Goal: Task Accomplishment & Management: Use online tool/utility

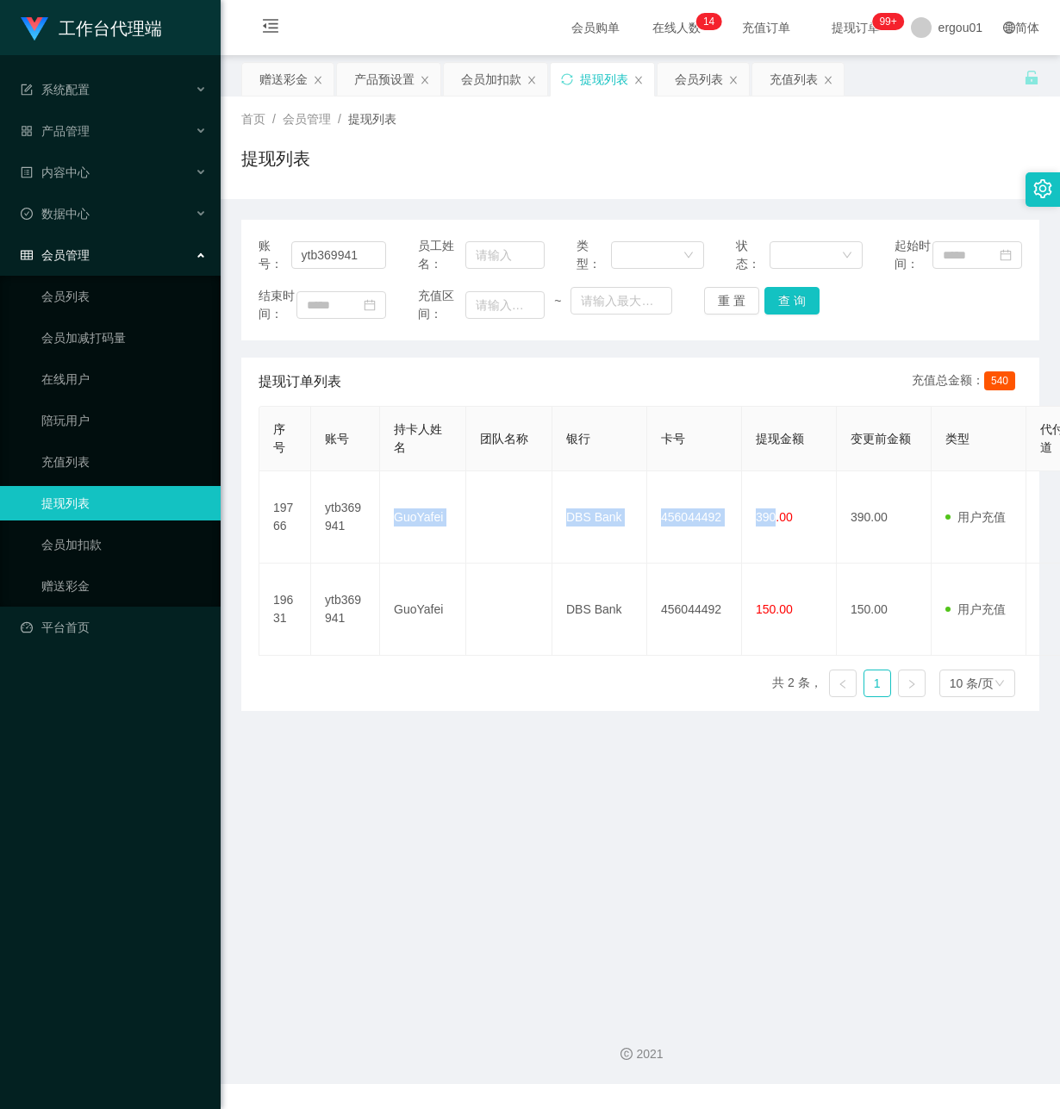
click at [302, 85] on div "赠送彩金" at bounding box center [283, 79] width 48 height 33
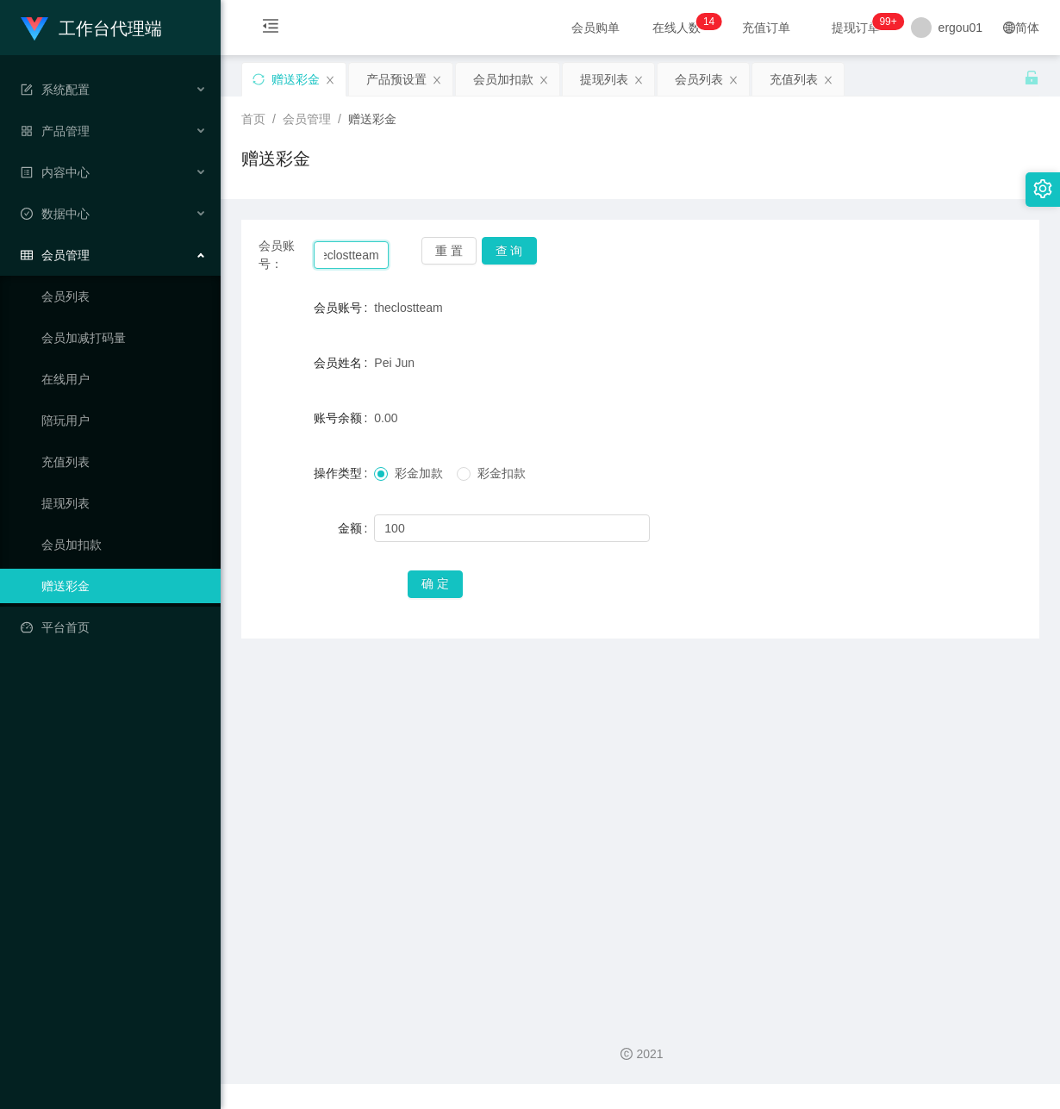
drag, startPoint x: 318, startPoint y: 246, endPoint x: 765, endPoint y: 332, distance: 455.2
click at [766, 323] on div "会员账号： theclostteam 重 置 查 询 会员账号 theclostteam 会员姓名 Pei Jun 账号余额 0.00 操作类型 彩金加款 彩…" at bounding box center [640, 429] width 798 height 419
paste input "ytb369941"
type input "ytb369941"
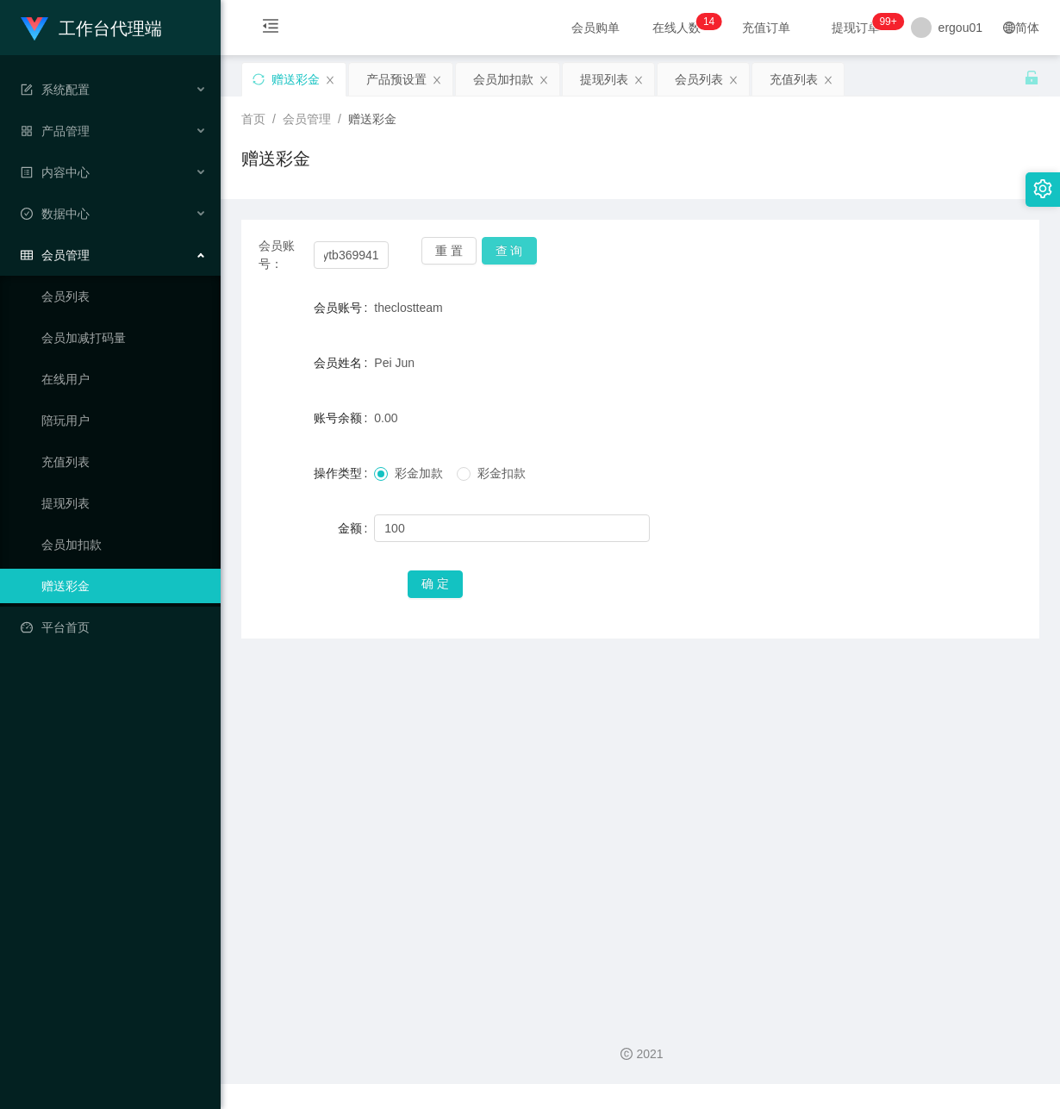
click at [517, 240] on button "查 询" at bounding box center [509, 251] width 55 height 28
drag, startPoint x: 426, startPoint y: 531, endPoint x: 435, endPoint y: 528, distance: 9.0
click at [426, 531] on input "text" at bounding box center [512, 528] width 276 height 28
type input "500"
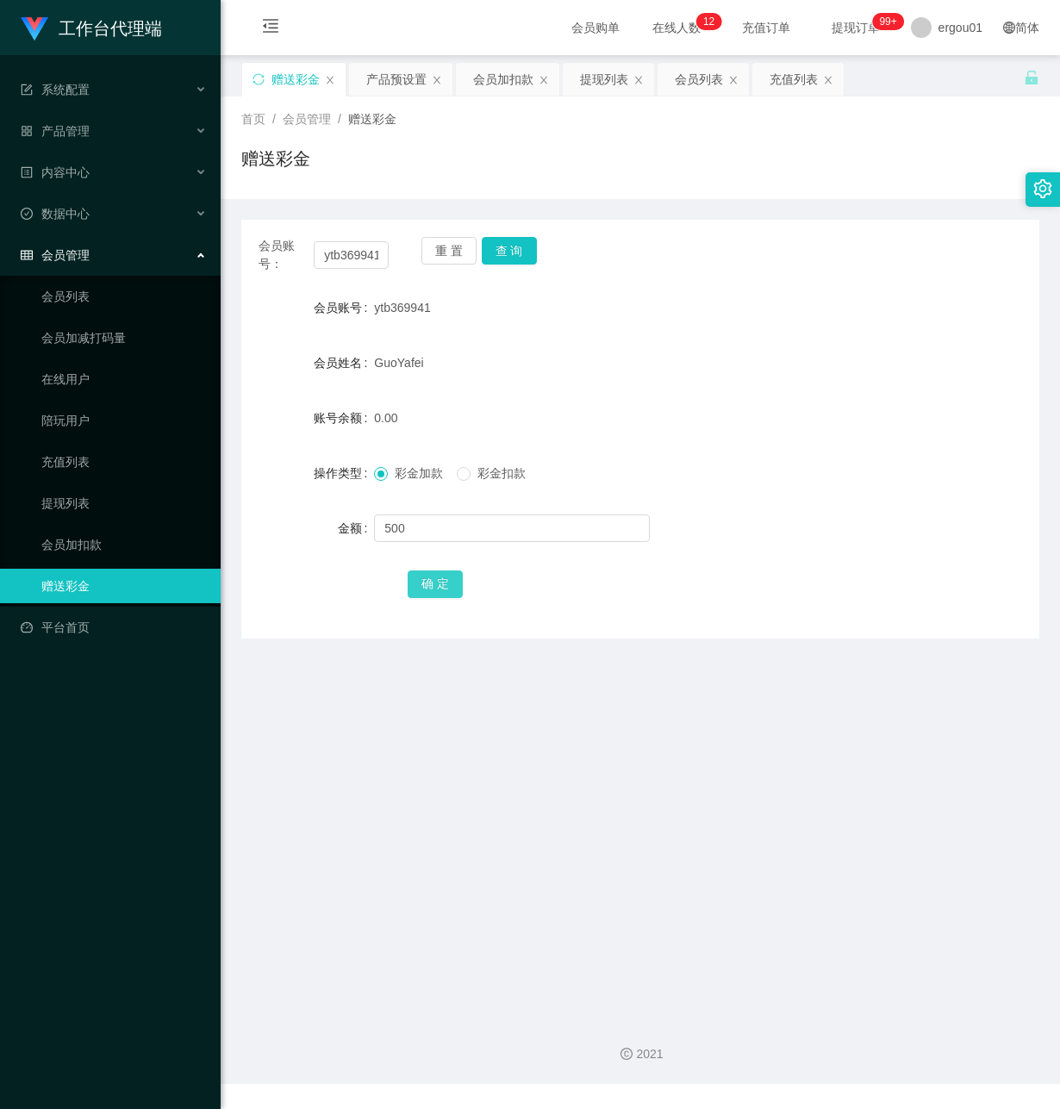
click at [437, 582] on button "确 定" at bounding box center [435, 584] width 55 height 28
click at [510, 254] on button "查 询" at bounding box center [509, 251] width 55 height 28
